Goal: Task Accomplishment & Management: Manage account settings

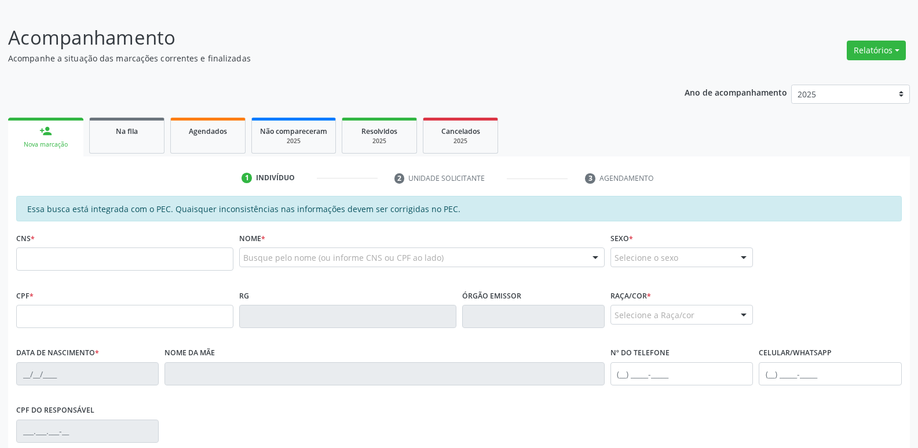
scroll to position [123, 0]
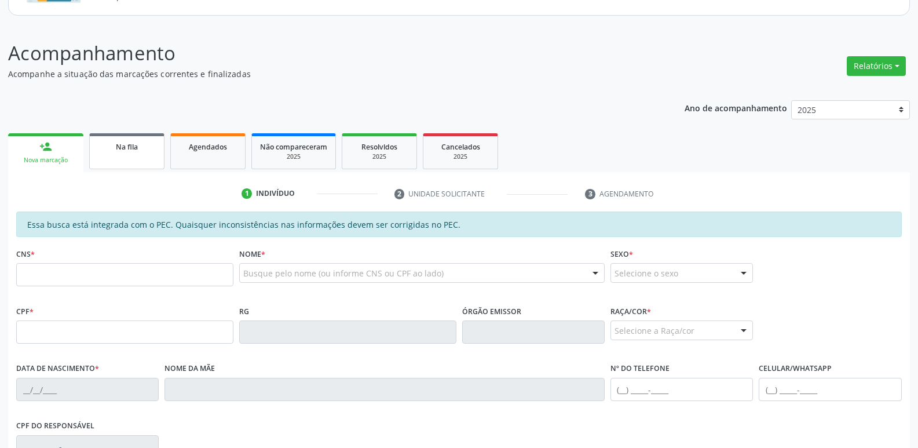
click at [118, 139] on link "Na fila" at bounding box center [126, 151] width 75 height 36
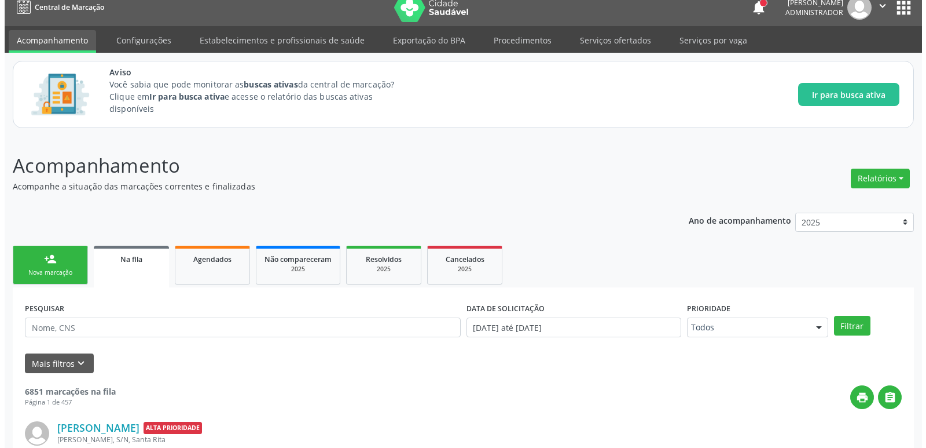
scroll to position [0, 0]
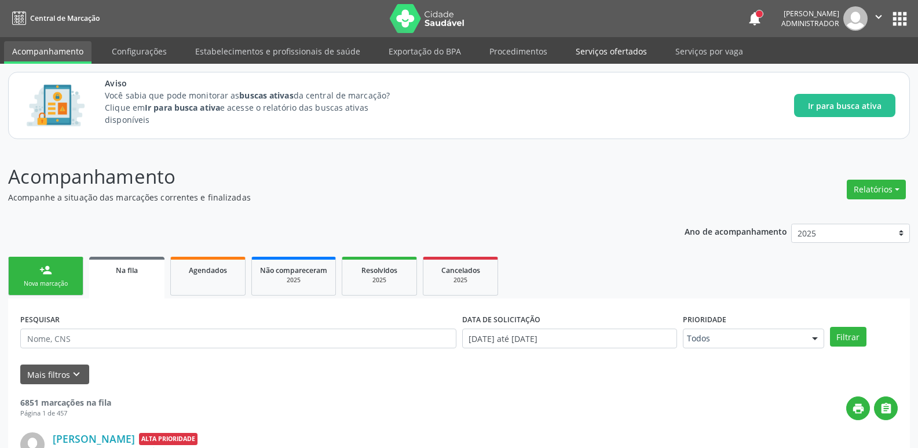
click at [619, 46] on link "Serviços ofertados" at bounding box center [610, 51] width 87 height 20
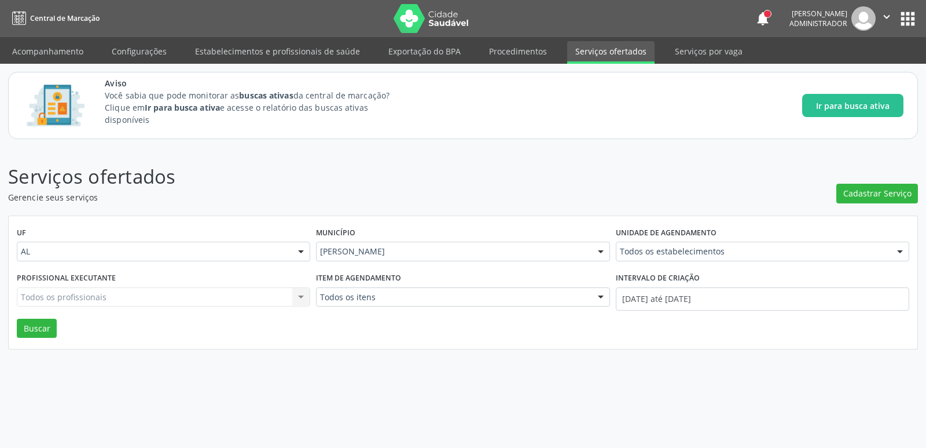
click at [531, 410] on div "Serviços ofertados Gerencie seus serviços Cadastrar Serviço UF AL AL Nenhum res…" at bounding box center [463, 297] width 926 height 300
click at [774, 397] on div "Serviços ofertados Gerencie seus serviços Cadastrar Serviço UF AL AL Nenhum res…" at bounding box center [463, 297] width 926 height 300
click at [593, 164] on p "Serviços ofertados" at bounding box center [326, 176] width 637 height 29
click at [604, 189] on p "Serviços ofertados" at bounding box center [326, 176] width 637 height 29
click at [519, 131] on div "Aviso Você sabia que pode monitorar as buscas ativas da central de marcação? Cl…" at bounding box center [504, 105] width 799 height 57
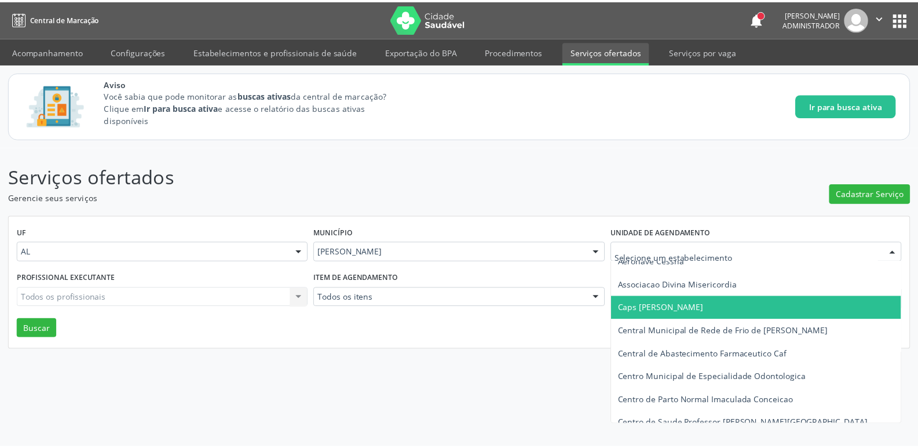
scroll to position [116, 0]
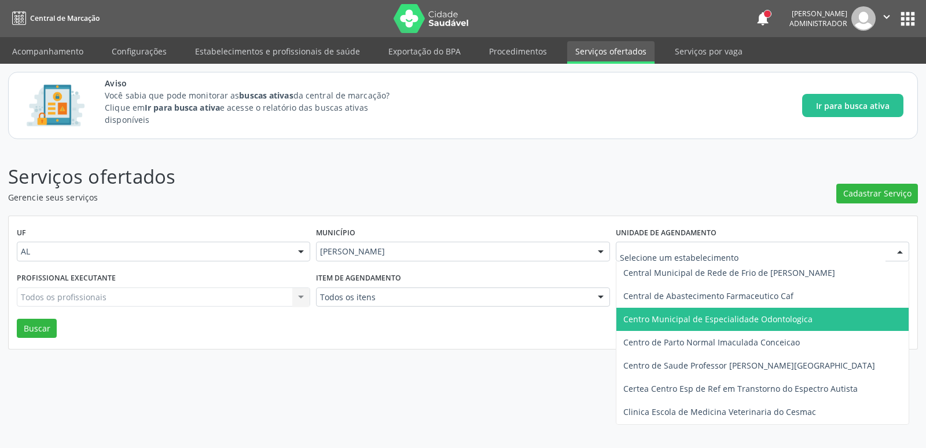
click at [733, 316] on span "Centro Municipal de Especialidade Odontologica" at bounding box center [718, 318] width 189 height 11
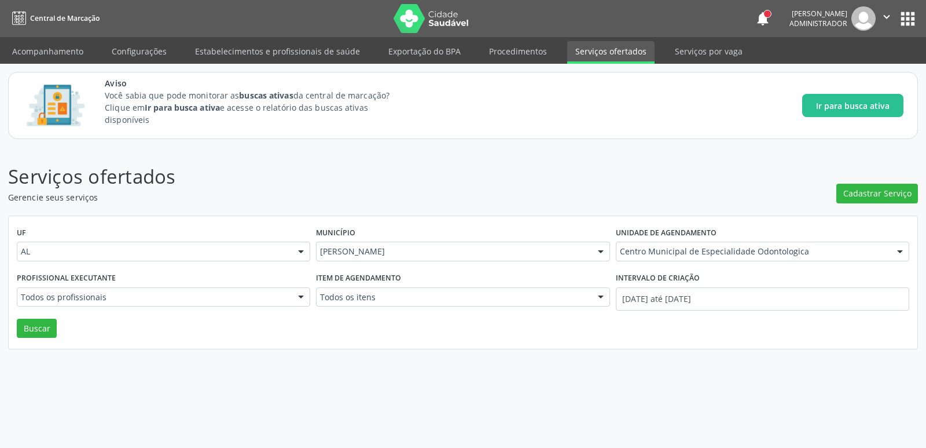
click at [56, 328] on div "UF AL AL Nenhum resultado encontrado para: " " Não há nenhuma opção para ser ex…" at bounding box center [463, 282] width 909 height 133
click at [45, 328] on button "Buscar" at bounding box center [37, 328] width 40 height 20
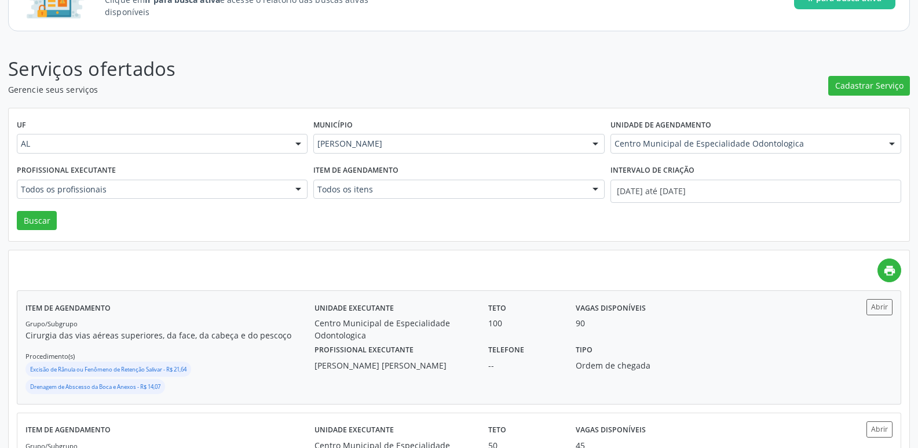
scroll to position [232, 0]
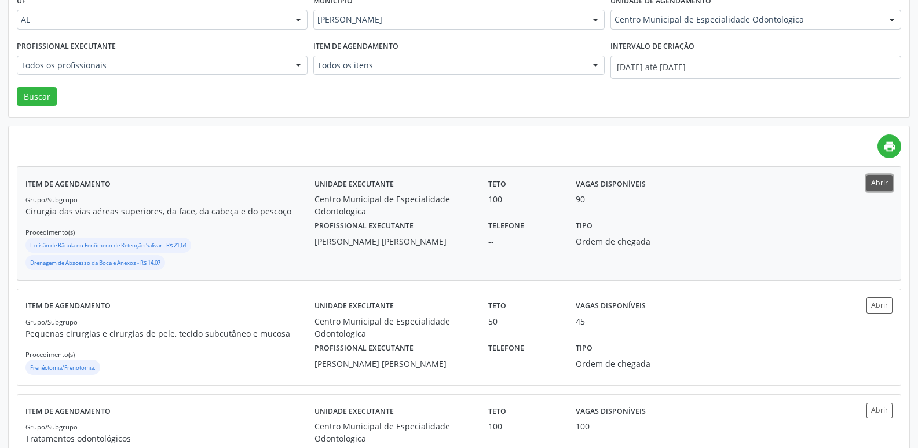
click at [877, 184] on button "Abrir" at bounding box center [879, 183] width 26 height 16
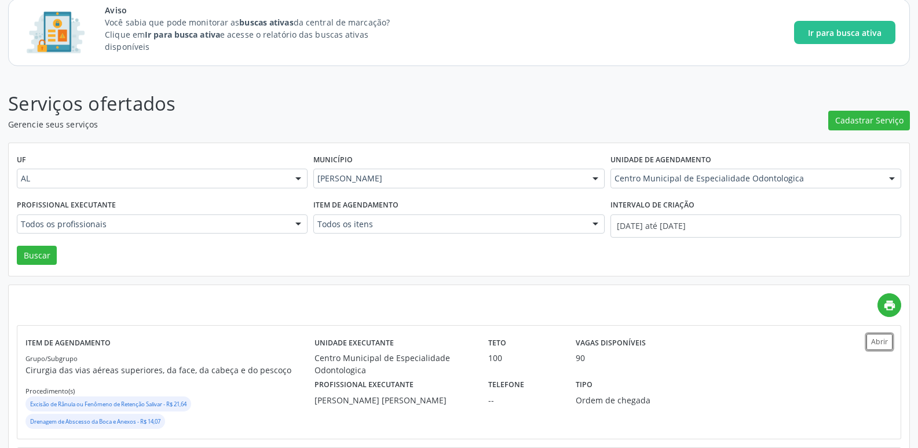
scroll to position [0, 0]
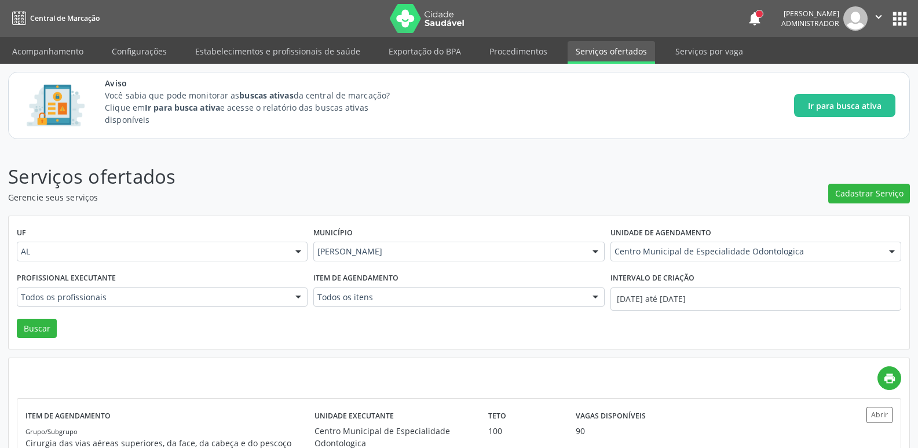
click at [863, 26] on img at bounding box center [855, 18] width 24 height 24
click at [858, 27] on img at bounding box center [855, 18] width 24 height 24
click at [881, 14] on icon "" at bounding box center [878, 16] width 13 height 13
click at [818, 71] on link "Sair" at bounding box center [849, 71] width 80 height 16
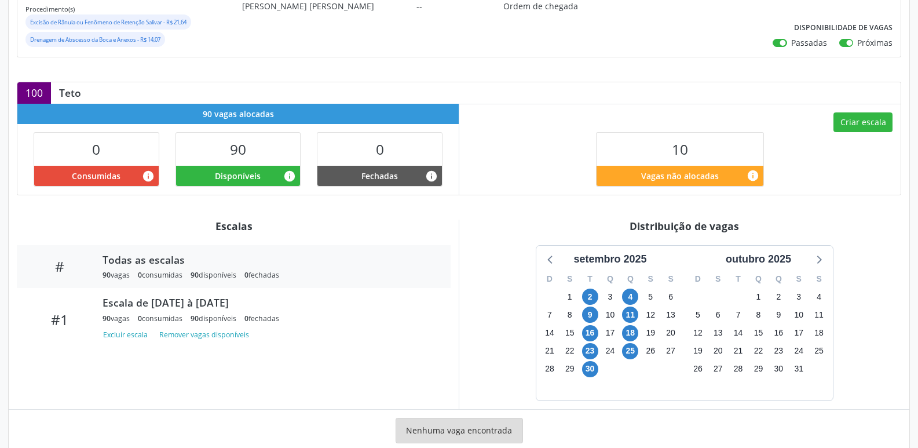
scroll to position [321, 0]
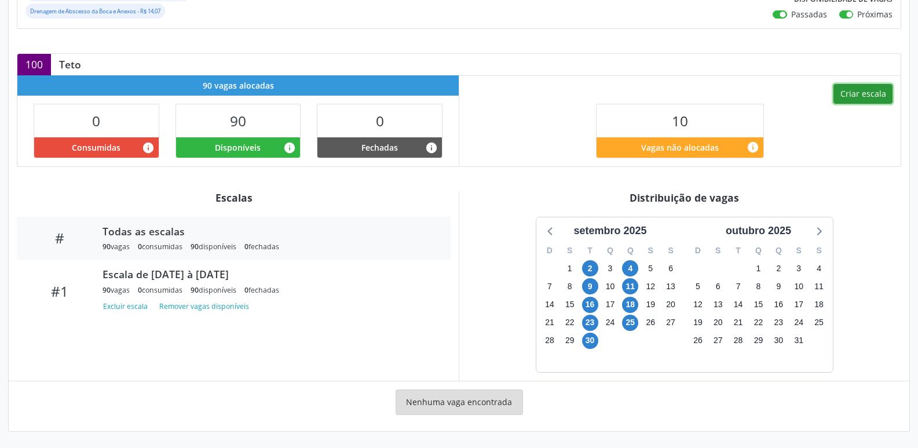
click at [882, 95] on button "Criar escala" at bounding box center [862, 94] width 59 height 20
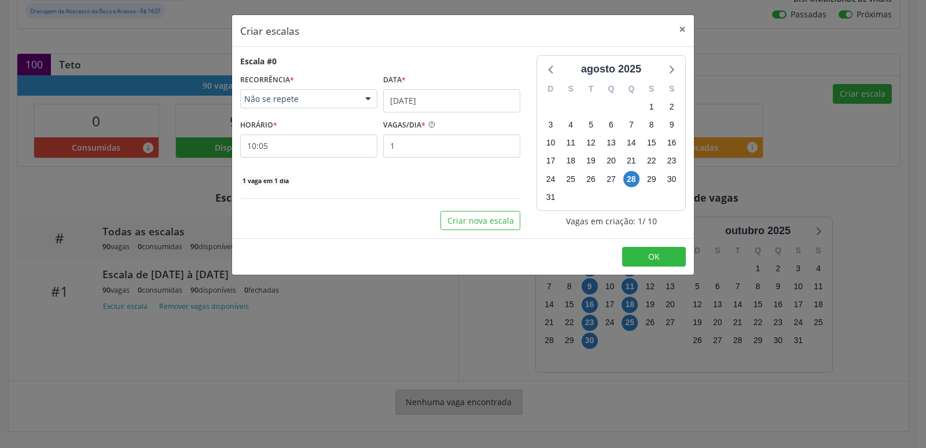
click at [346, 98] on span "Não se repete" at bounding box center [298, 99] width 109 height 12
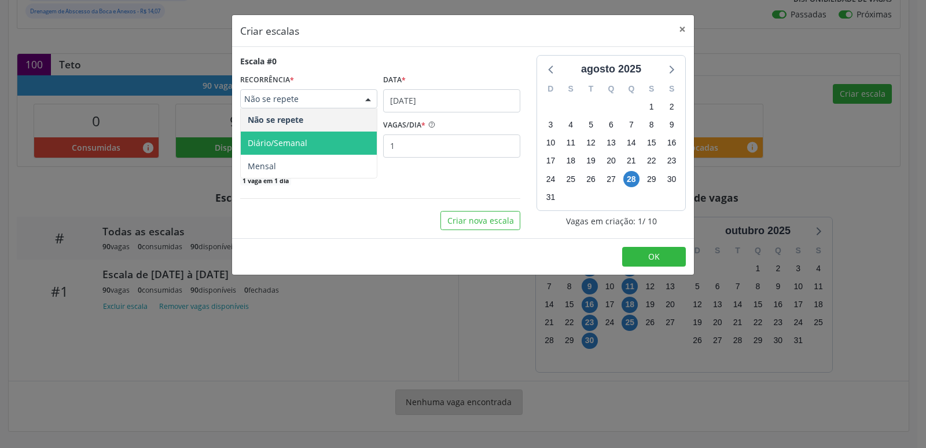
click at [331, 134] on span "Diário/Semanal" at bounding box center [309, 142] width 136 height 23
select select "8"
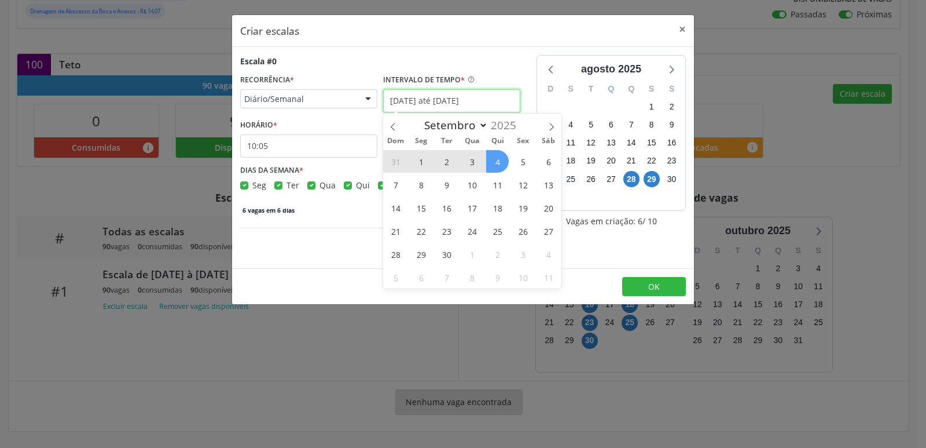
click at [472, 94] on input "[DATE] até [DATE]" at bounding box center [451, 100] width 137 height 23
click at [422, 164] on span "1" at bounding box center [421, 161] width 23 height 23
type input "[DATE]"
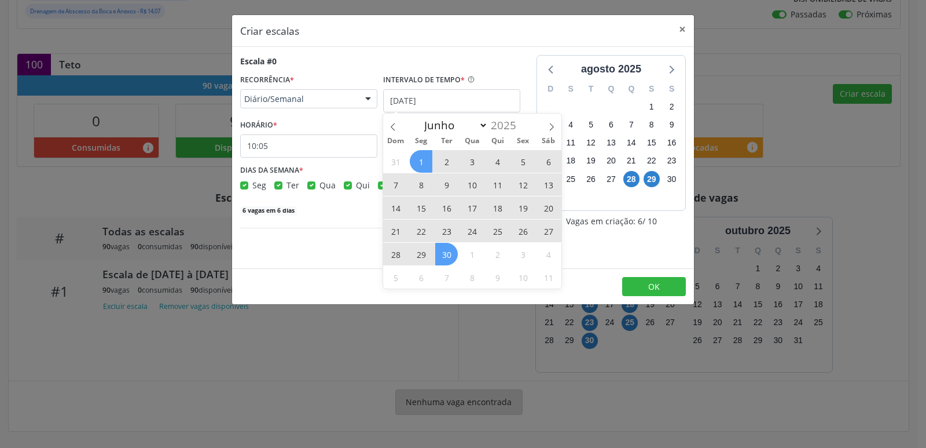
click at [453, 263] on div "31 1 2 3 4 5 6 7 8 9 10 11 12 13 14 15 16 17 18 19 20 21 22 23 24 25 26 27 28 2…" at bounding box center [472, 218] width 178 height 139
click at [452, 258] on span "30" at bounding box center [446, 254] width 23 height 23
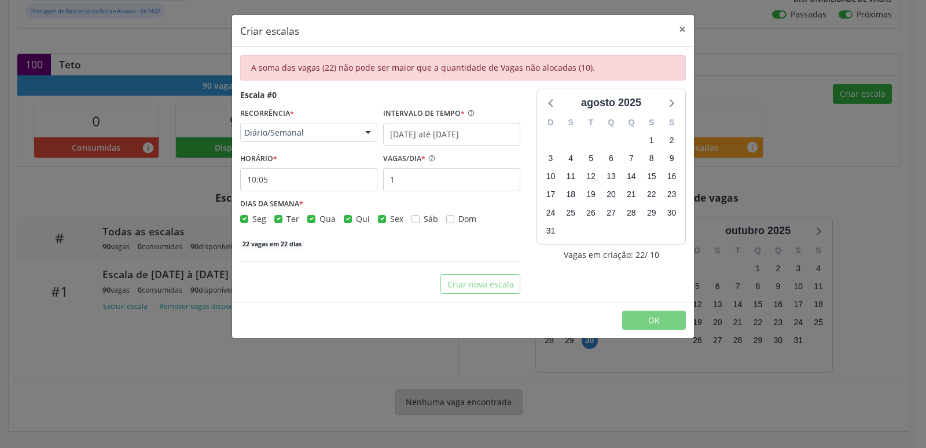
click at [390, 280] on div "Criar nova escala" at bounding box center [380, 284] width 280 height 20
click at [320, 215] on label "Qua" at bounding box center [328, 218] width 16 height 12
click at [308, 215] on input "Qua" at bounding box center [311, 217] width 8 height 10
checkbox input "false"
click at [252, 219] on label "Seg" at bounding box center [259, 218] width 14 height 12
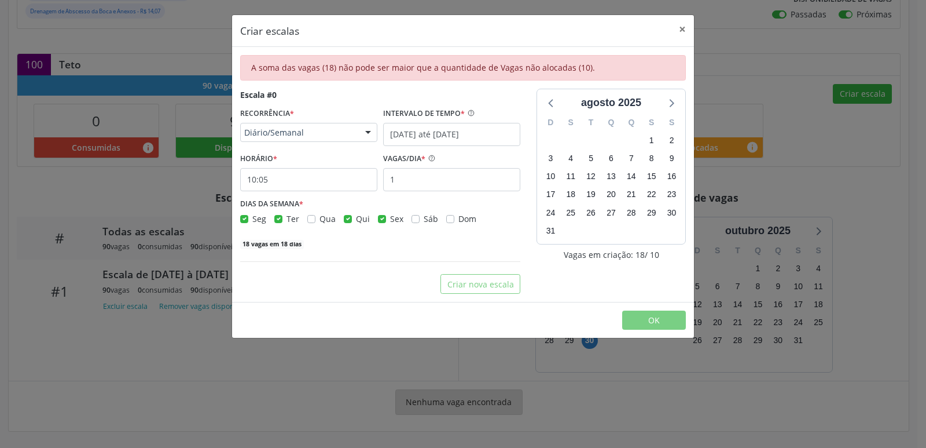
click at [247, 219] on input "Seg" at bounding box center [244, 217] width 8 height 10
checkbox input "false"
click at [390, 219] on label "Sex" at bounding box center [396, 218] width 13 height 12
click at [378, 219] on input "Sex" at bounding box center [382, 217] width 8 height 10
checkbox input "false"
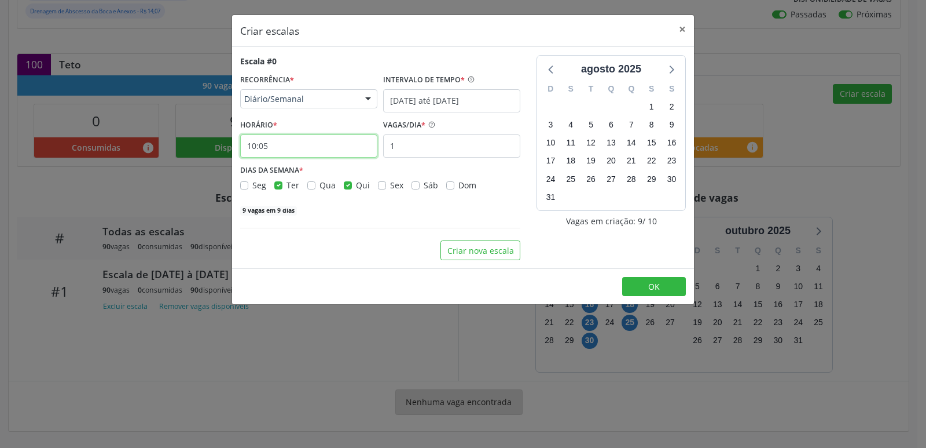
click at [247, 147] on input "10:05" at bounding box center [308, 145] width 137 height 23
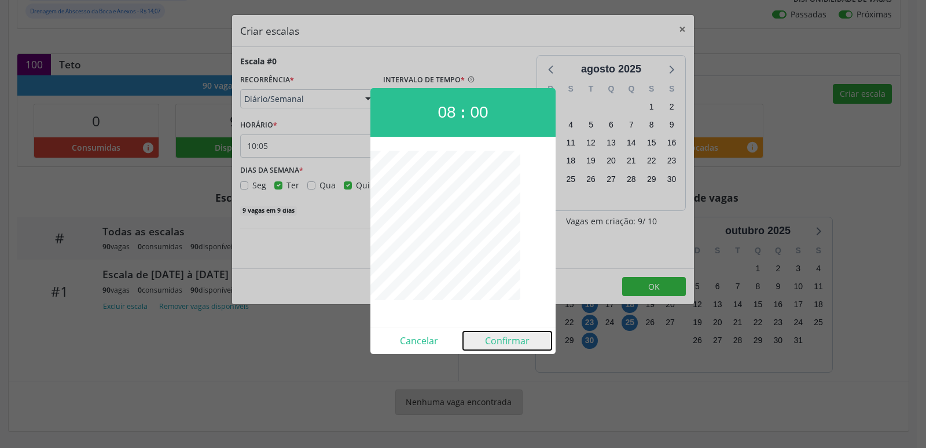
click at [521, 338] on button "Confirmar" at bounding box center [507, 340] width 89 height 19
type input "08:00"
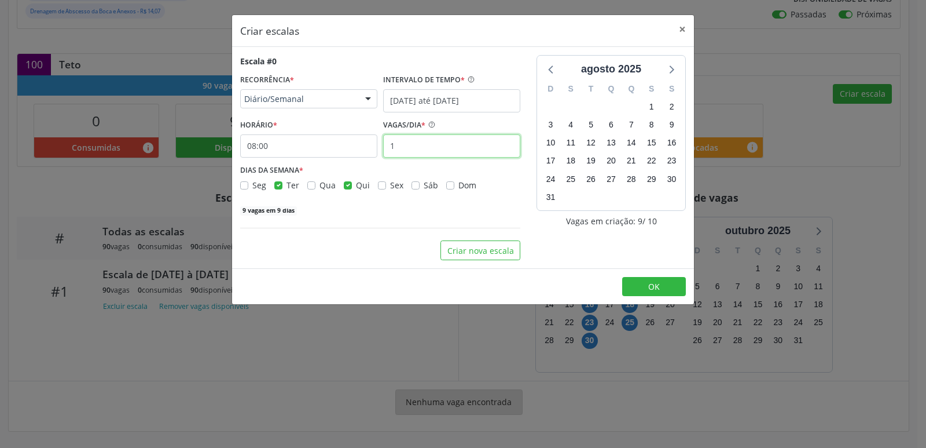
click at [434, 148] on input "1" at bounding box center [451, 145] width 137 height 23
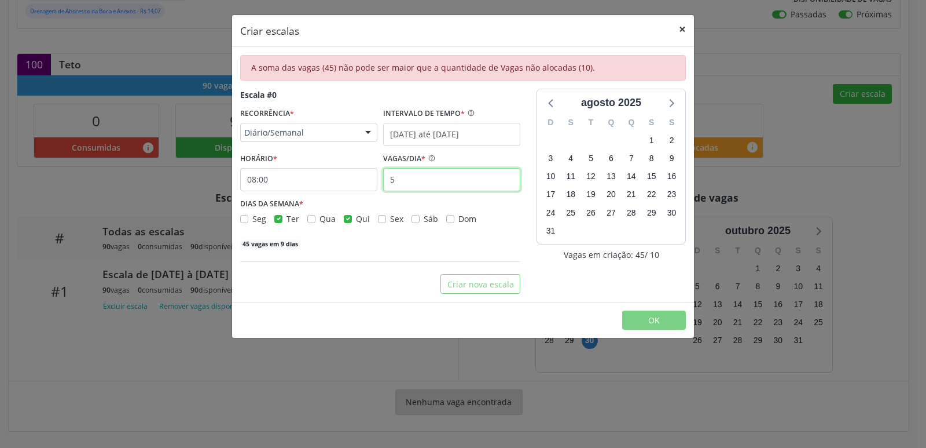
type input "5"
click at [682, 35] on button "×" at bounding box center [682, 29] width 23 height 28
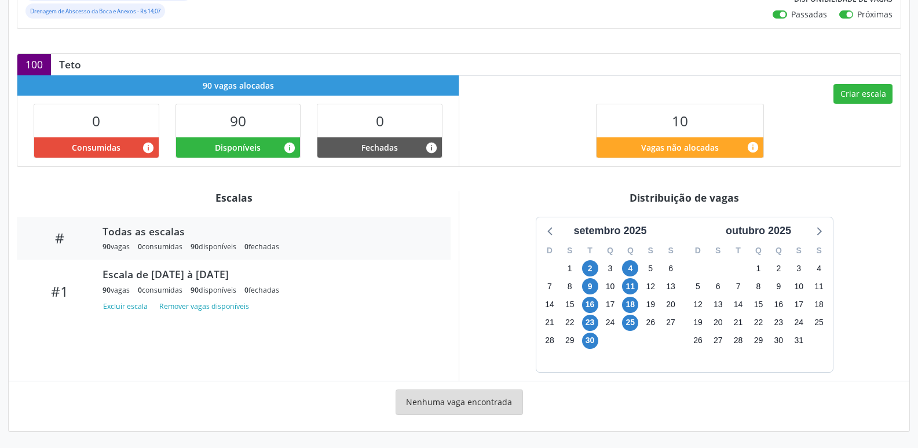
click at [309, 390] on div "Nenhuma vaga encontrada" at bounding box center [459, 406] width 884 height 34
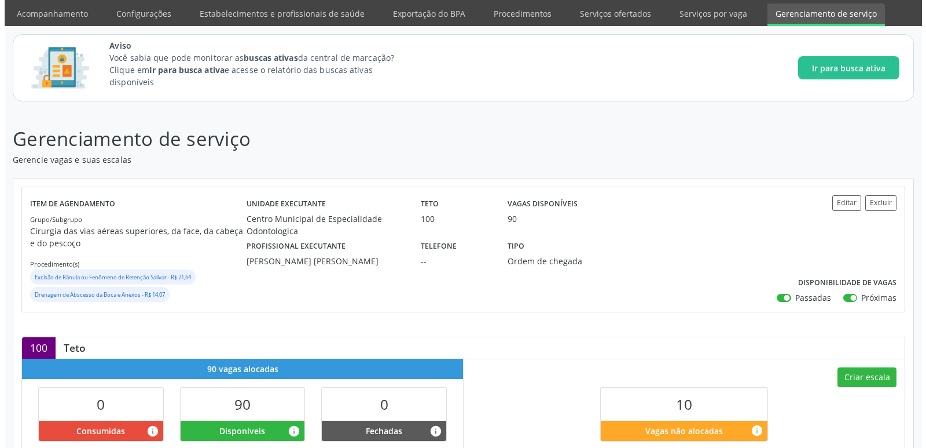
scroll to position [31, 0]
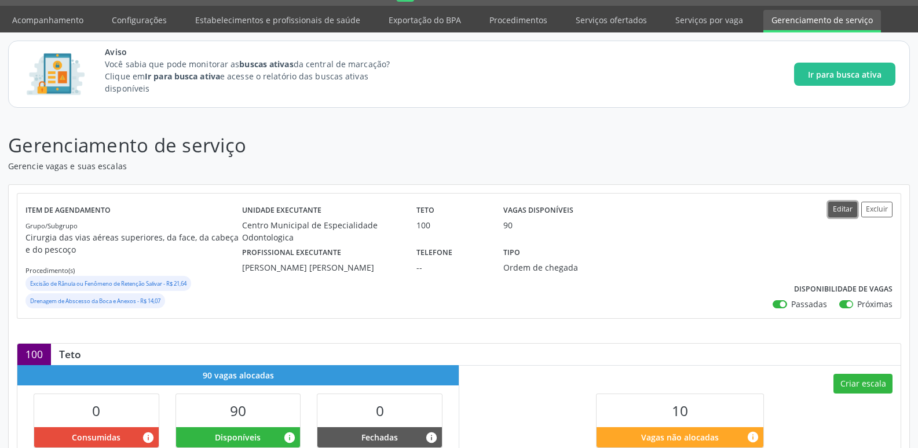
click at [842, 210] on button "Editar" at bounding box center [842, 209] width 29 height 16
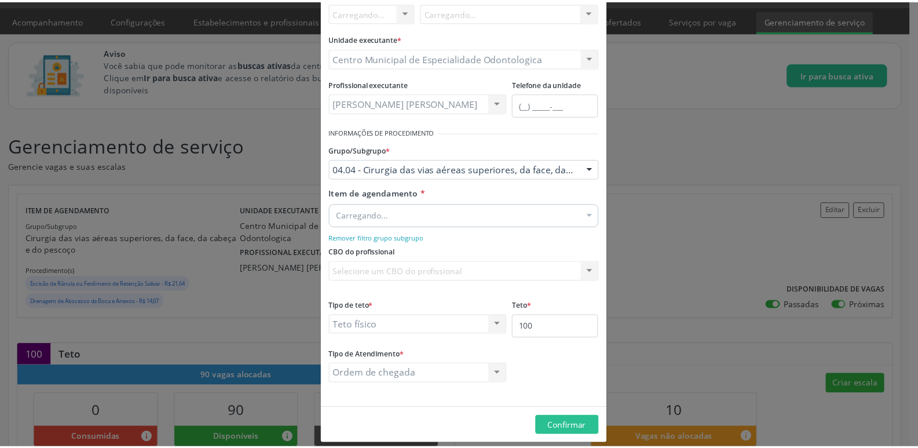
scroll to position [98, 0]
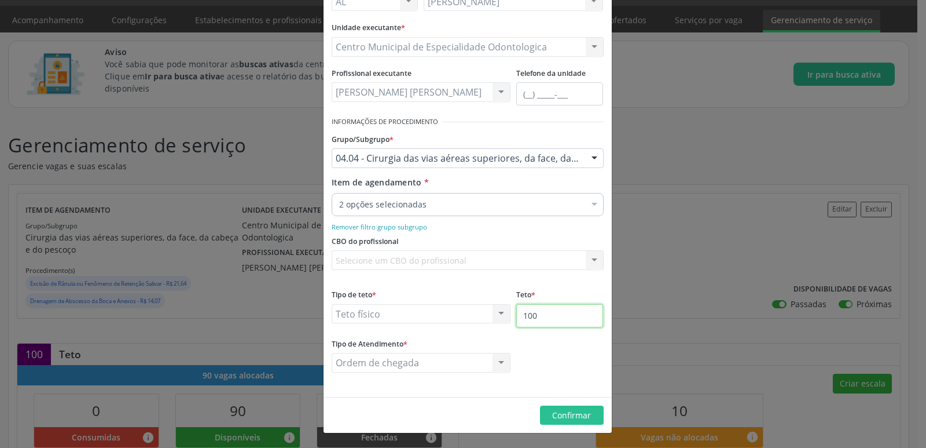
click at [544, 324] on input "100" at bounding box center [559, 315] width 87 height 23
type input "120"
click at [556, 419] on span "Confirmar" at bounding box center [571, 414] width 39 height 11
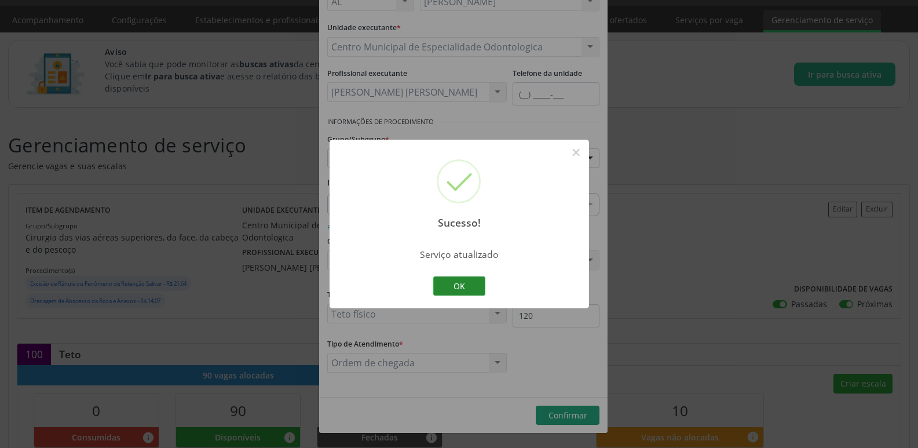
click at [461, 287] on button "OK" at bounding box center [459, 286] width 52 height 20
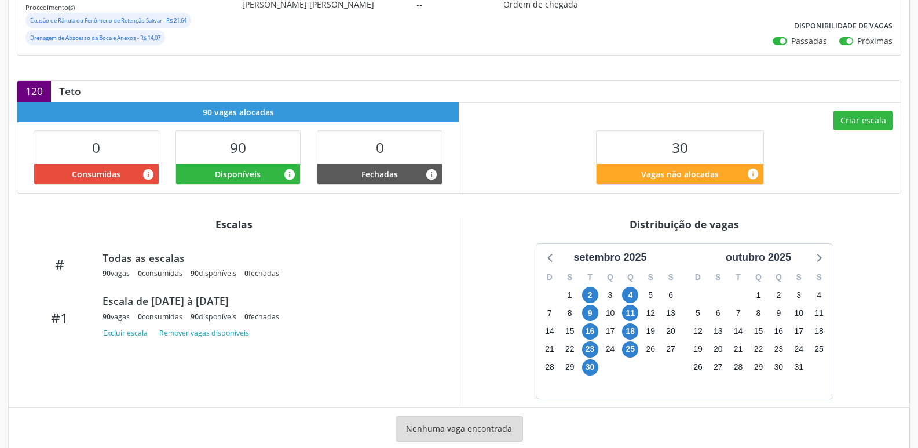
scroll to position [321, 0]
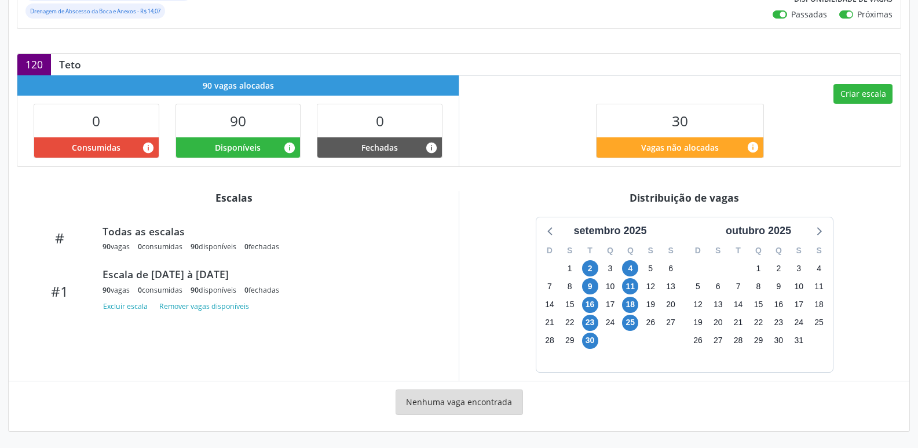
click at [478, 337] on div "setembro 2025 D S T Q Q S S 31 1 2 3 4 5 6 7 8 9 10 11 12 13 14 15 16 17 18 19 …" at bounding box center [684, 295] width 434 height 156
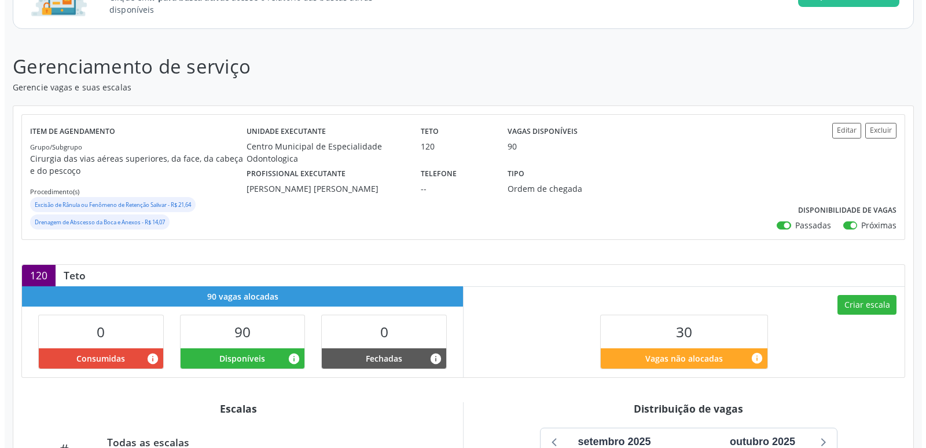
scroll to position [205, 0]
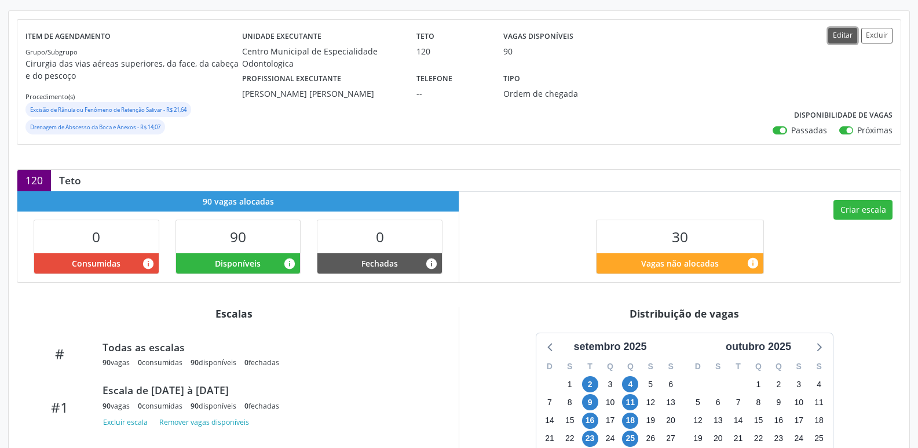
click at [844, 32] on button "Editar" at bounding box center [842, 36] width 29 height 16
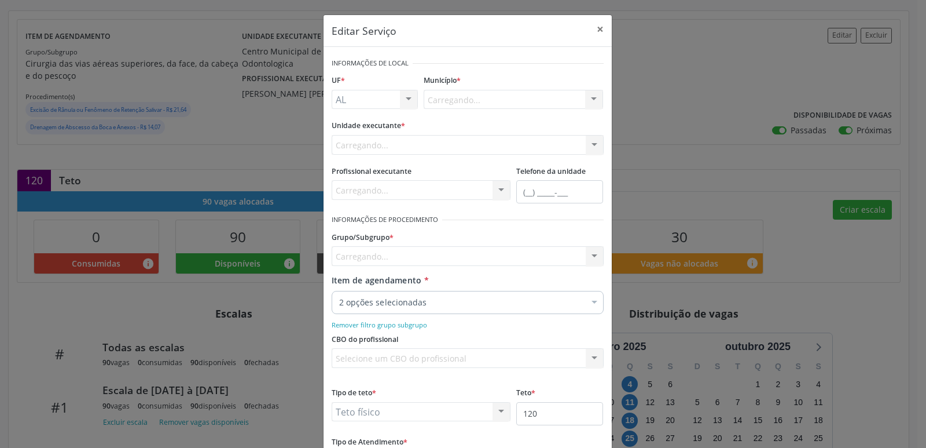
scroll to position [0, 0]
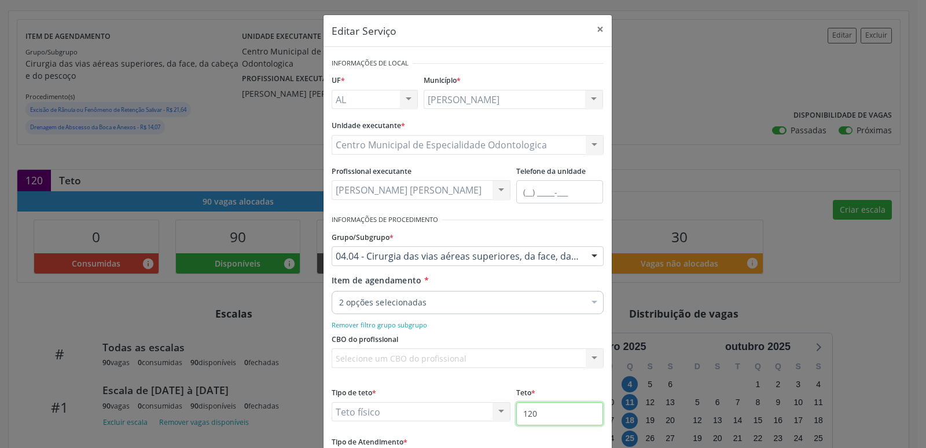
click at [570, 419] on input "120" at bounding box center [559, 413] width 87 height 23
type input "100"
click at [566, 372] on div "CBO do profissional Selecione um CBO do profissional Nenhum resultado encontrad…" at bounding box center [468, 352] width 278 height 45
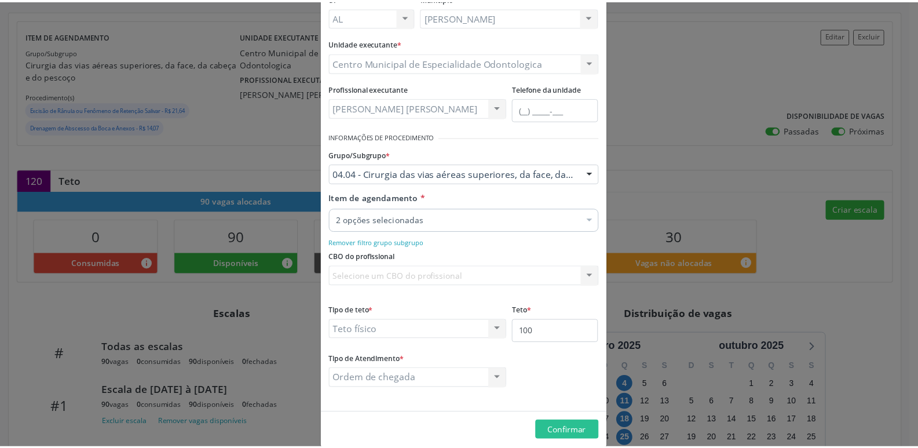
scroll to position [98, 0]
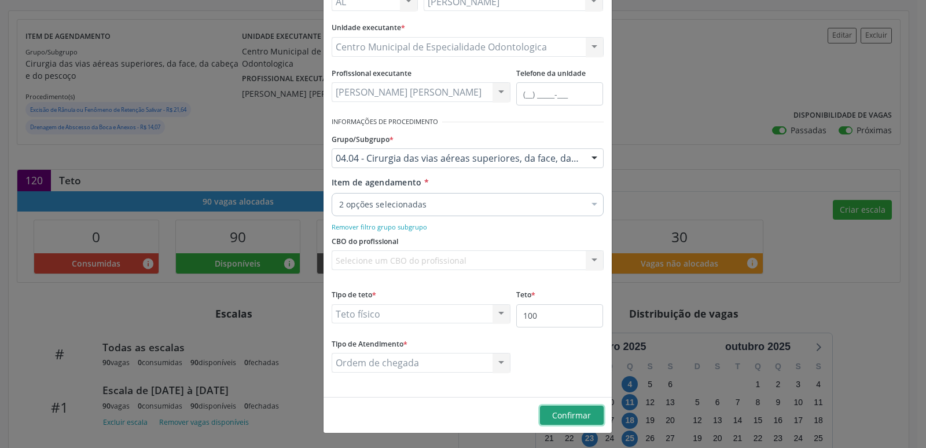
click at [573, 420] on span "Confirmar" at bounding box center [571, 414] width 39 height 11
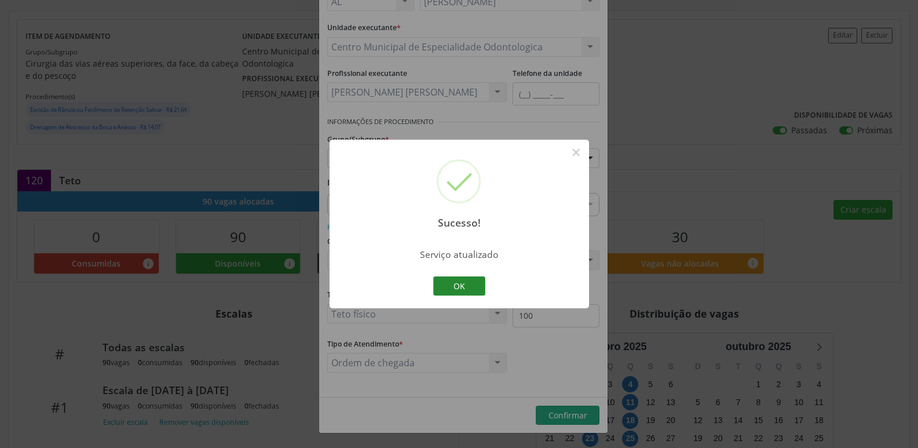
click at [462, 289] on button "OK" at bounding box center [459, 286] width 52 height 20
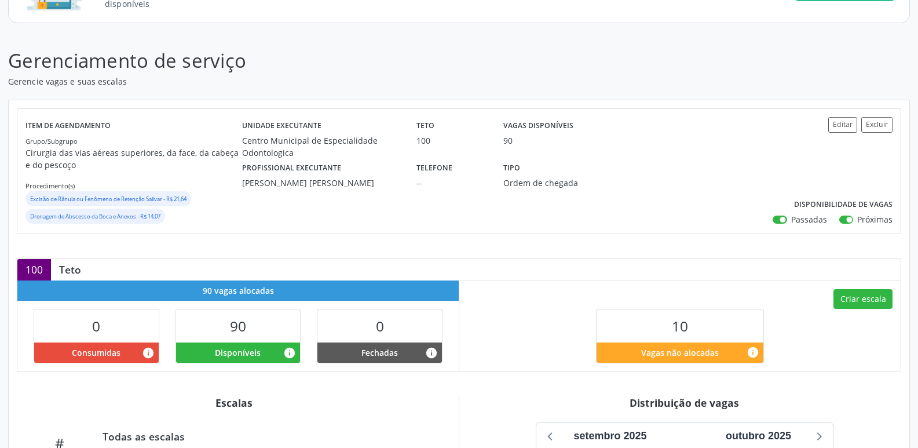
scroll to position [0, 0]
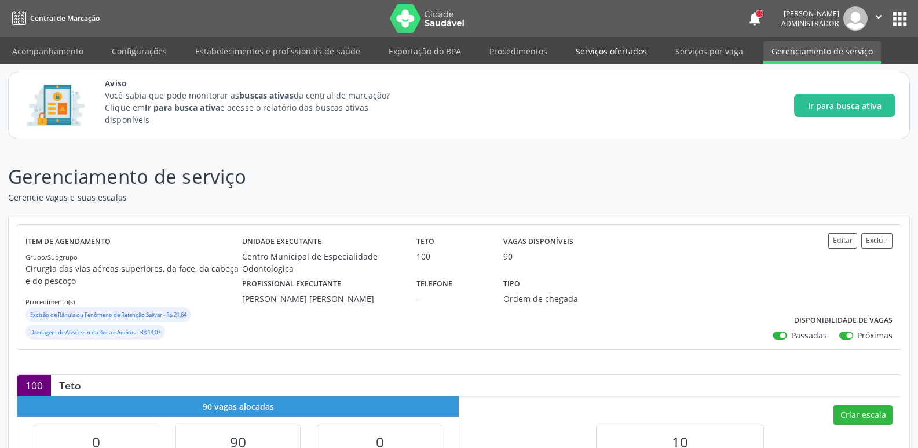
click at [607, 55] on link "Serviços ofertados" at bounding box center [610, 51] width 87 height 20
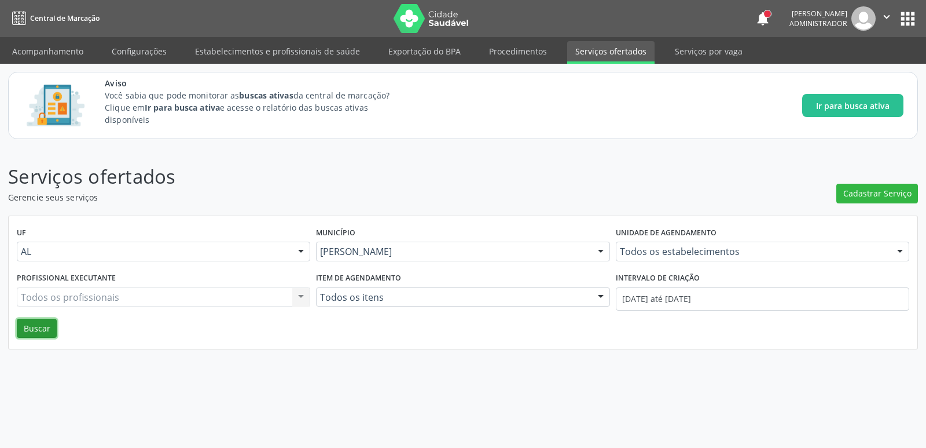
click at [34, 324] on button "Buscar" at bounding box center [37, 328] width 40 height 20
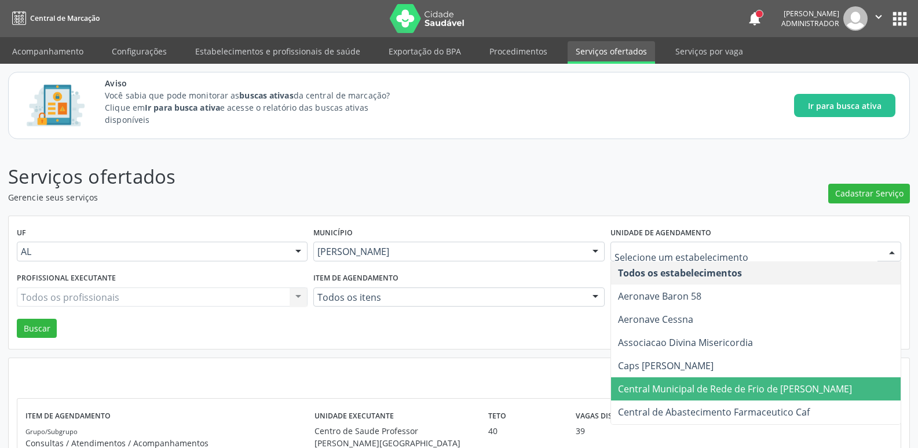
scroll to position [58, 0]
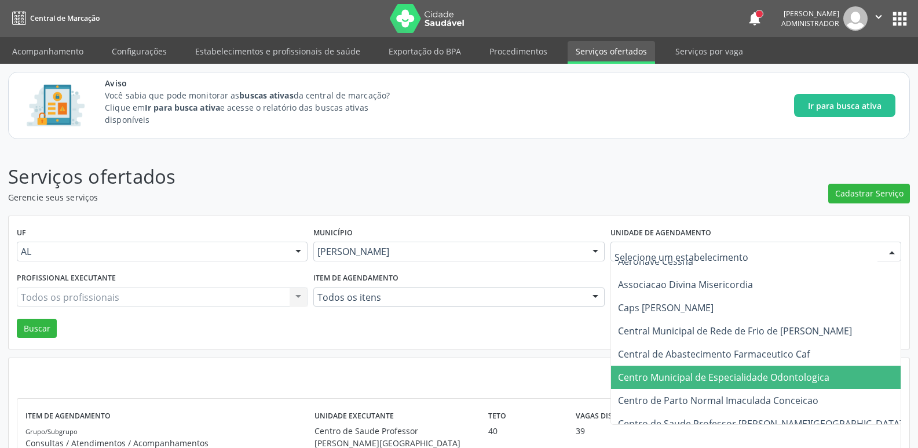
click at [713, 376] on span "Centro Municipal de Especialidade Odontologica" at bounding box center [723, 377] width 211 height 13
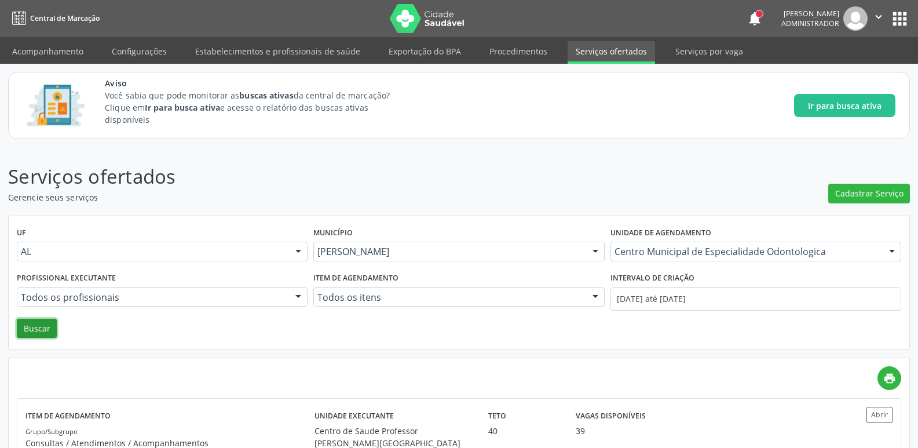
click at [28, 325] on button "Buscar" at bounding box center [37, 328] width 40 height 20
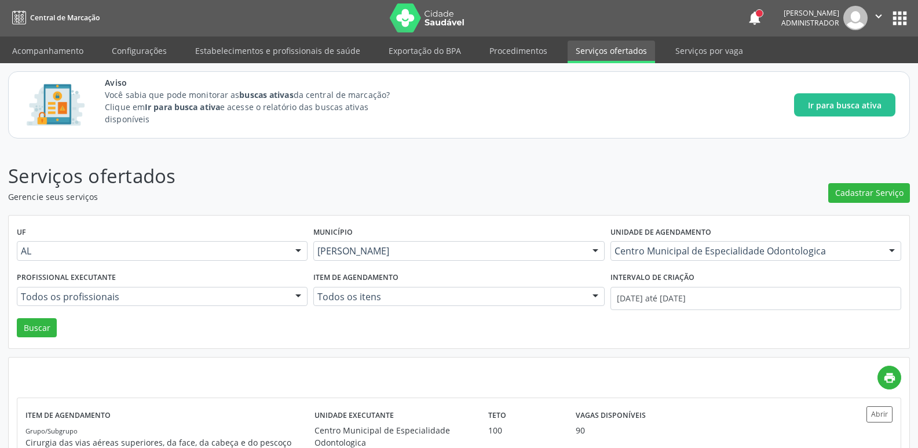
scroll to position [0, 0]
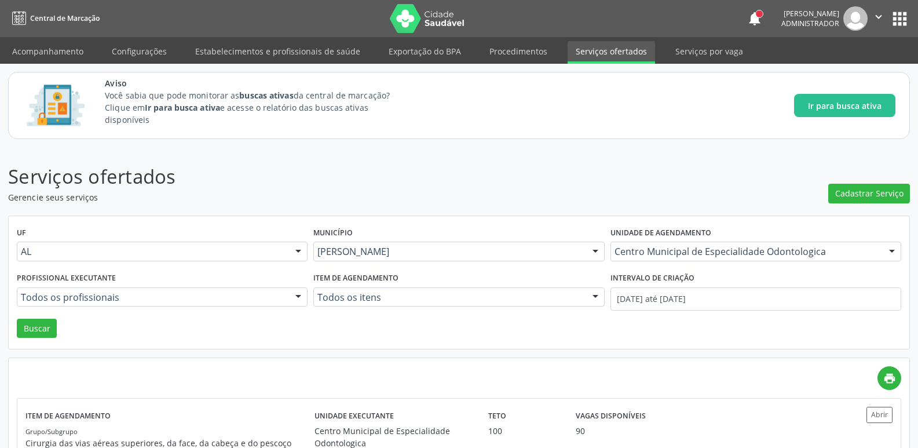
click at [869, 20] on button "" at bounding box center [878, 18] width 22 height 24
click at [835, 72] on link "Sair" at bounding box center [849, 71] width 80 height 16
